Goal: Book appointment/travel/reservation

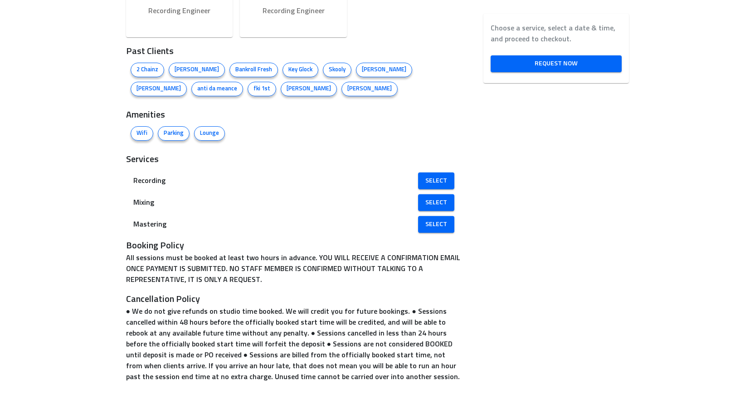
scroll to position [740, 0]
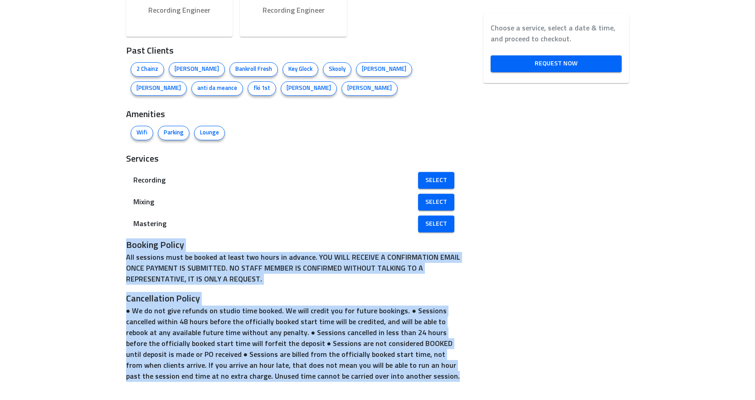
drag, startPoint x: 129, startPoint y: 249, endPoint x: 474, endPoint y: 375, distance: 367.4
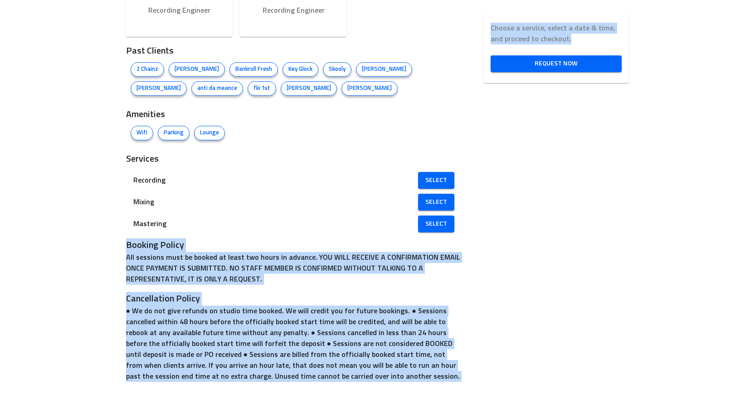
drag, startPoint x: 117, startPoint y: 238, endPoint x: 484, endPoint y: 368, distance: 389.0
click at [387, 282] on p "All sessions must be booked at least two hours in advance. YOU WILL RECEIVE A C…" at bounding box center [294, 268] width 336 height 33
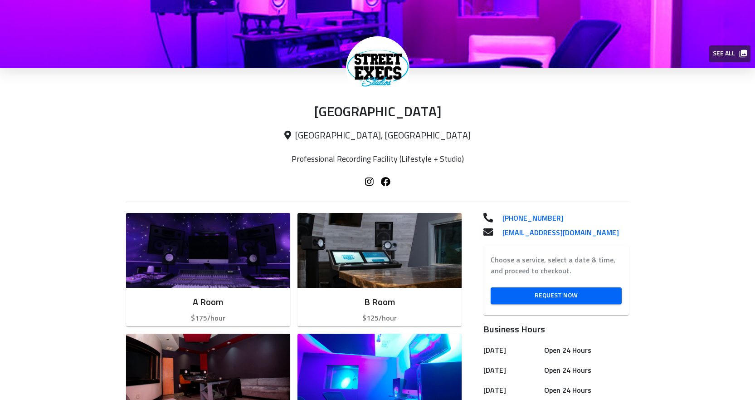
scroll to position [0, 0]
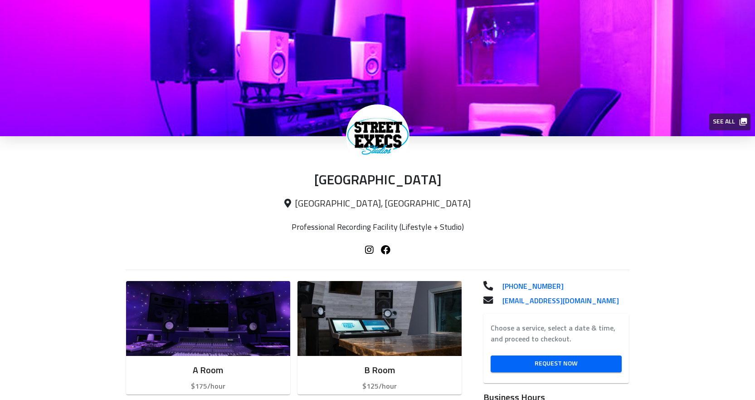
click at [510, 230] on div "[GEOGRAPHIC_DATA] [GEOGRAPHIC_DATA], [GEOGRAPHIC_DATA] Professional Recording F…" at bounding box center [378, 206] width 504 height 141
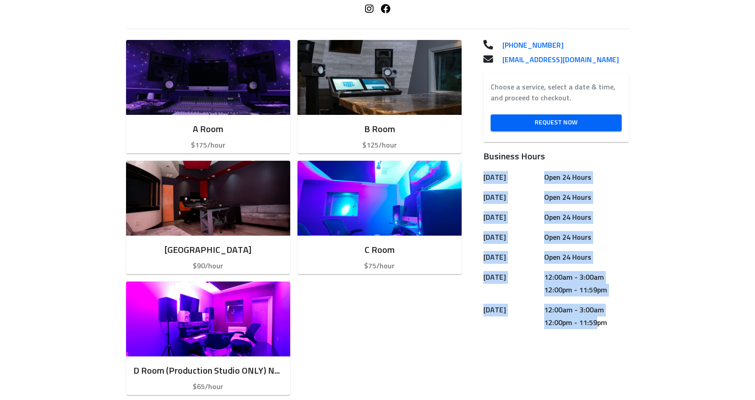
scroll to position [272, 0]
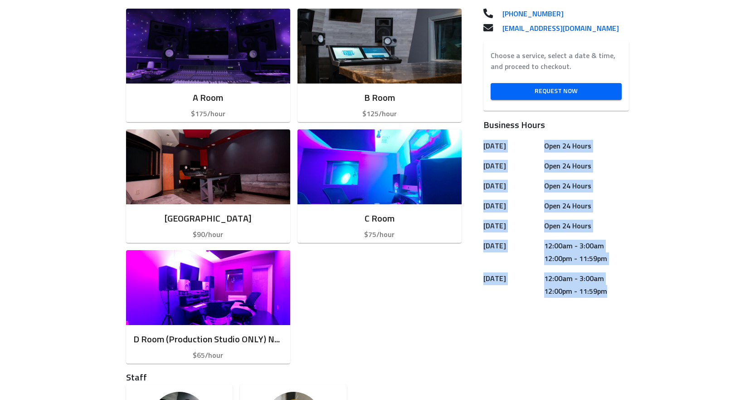
drag, startPoint x: 481, startPoint y: 232, endPoint x: 626, endPoint y: 331, distance: 175.7
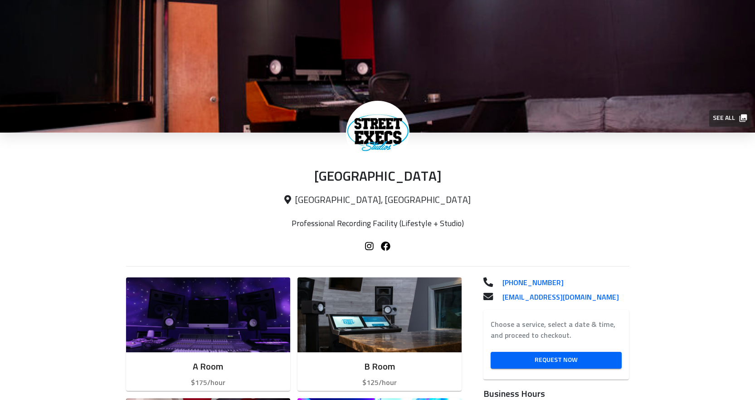
scroll to position [0, 0]
